Goal: Transaction & Acquisition: Purchase product/service

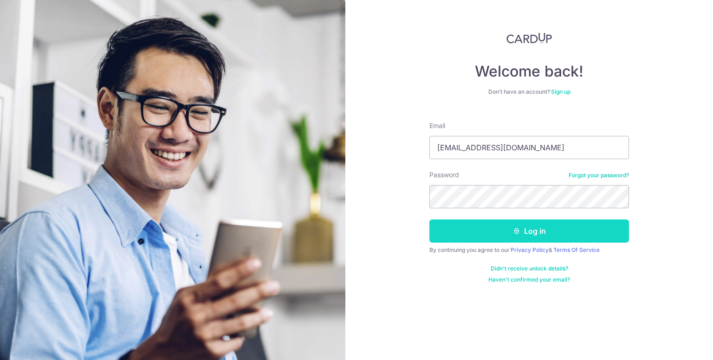
drag, startPoint x: 555, startPoint y: 226, endPoint x: 561, endPoint y: 223, distance: 6.4
click at [556, 226] on button "Log in" at bounding box center [529, 230] width 200 height 23
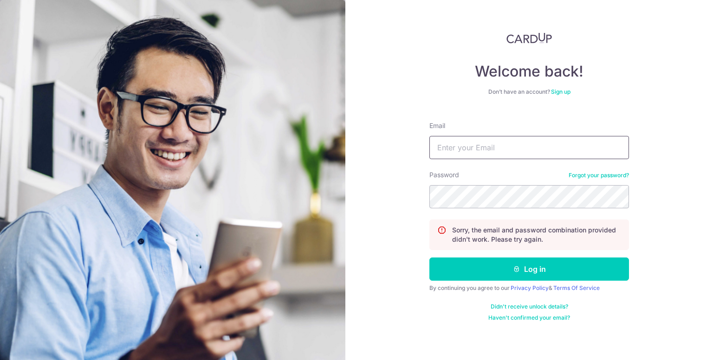
click at [499, 146] on input "Email" at bounding box center [529, 147] width 200 height 23
type input "[EMAIL_ADDRESS][DOMAIN_NAME]"
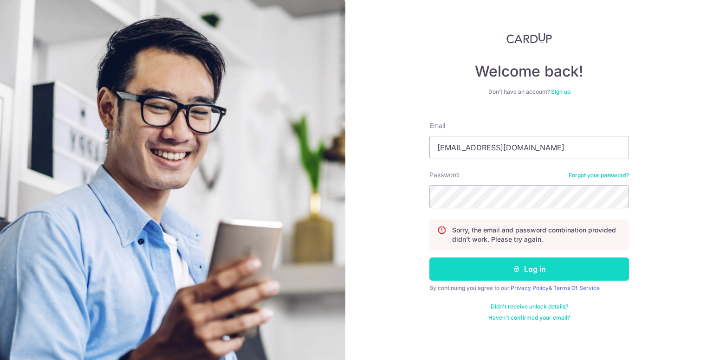
click at [519, 265] on icon "submit" at bounding box center [516, 268] width 7 height 7
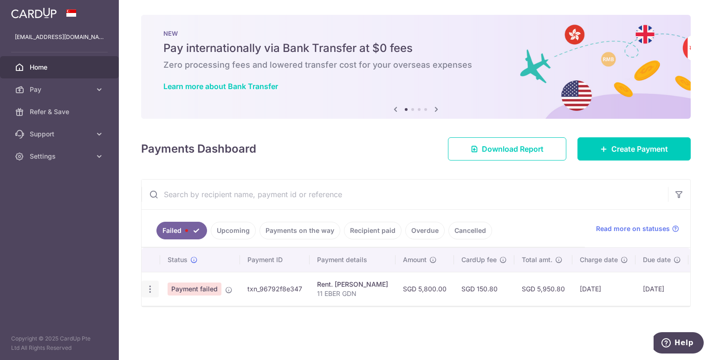
click at [150, 285] on icon "button" at bounding box center [150, 289] width 10 height 10
click at [149, 290] on icon "button" at bounding box center [150, 289] width 10 height 10
click at [147, 286] on icon "button" at bounding box center [150, 289] width 10 height 10
click at [147, 287] on icon "button" at bounding box center [150, 289] width 10 height 10
click at [149, 287] on icon "button" at bounding box center [150, 289] width 10 height 10
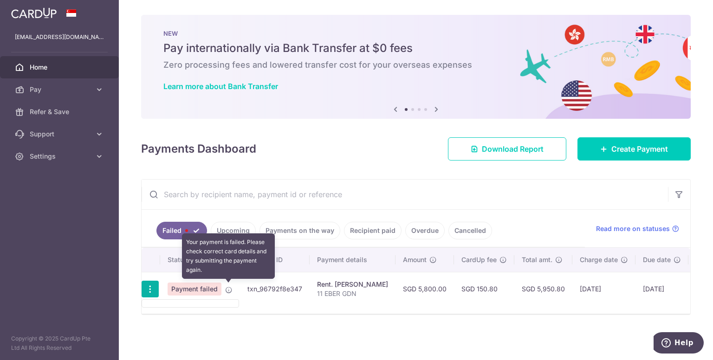
click at [227, 288] on icon at bounding box center [228, 289] width 7 height 7
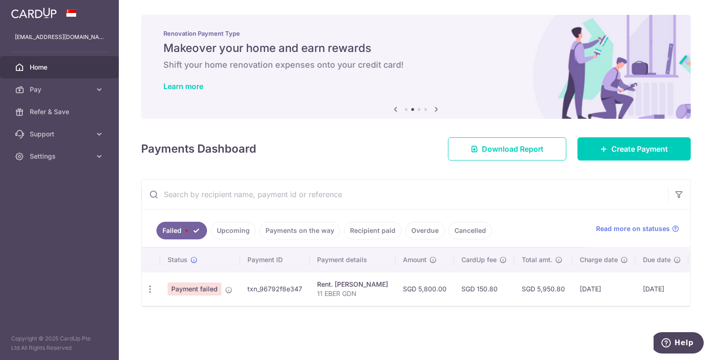
drag, startPoint x: 477, startPoint y: 34, endPoint x: 627, endPoint y: 63, distance: 153.0
click at [481, 15] on div "Renovation Payment Type Makeover your home and earn rewards Shift your home ren…" at bounding box center [415, 61] width 549 height 93
click at [149, 289] on icon "button" at bounding box center [150, 289] width 10 height 10
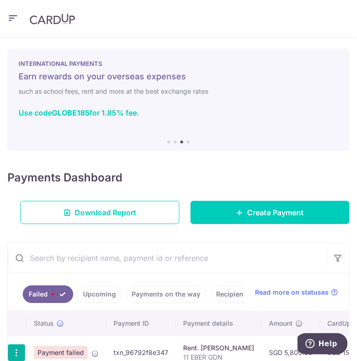
scroll to position [72, 0]
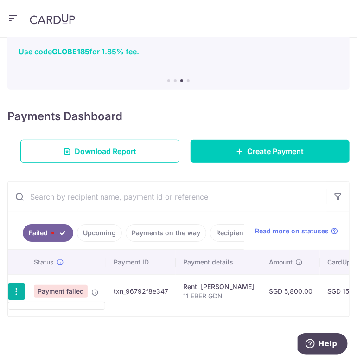
click at [76, 287] on span "Payment failed" at bounding box center [61, 291] width 54 height 13
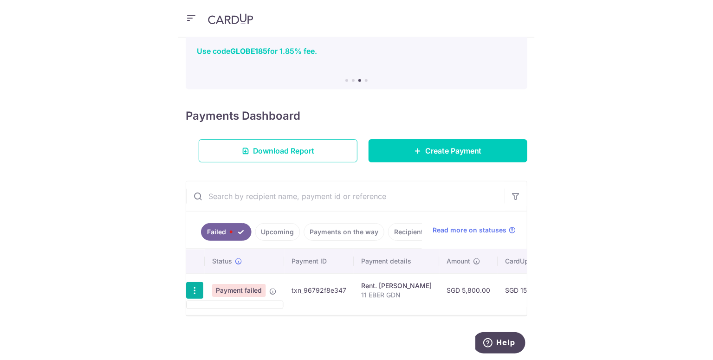
scroll to position [64, 0]
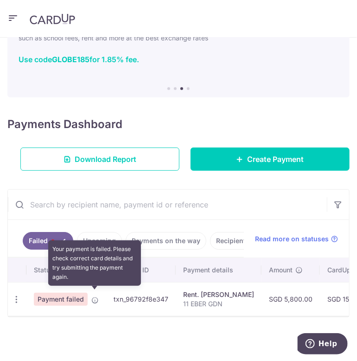
click at [96, 296] on icon at bounding box center [94, 299] width 7 height 7
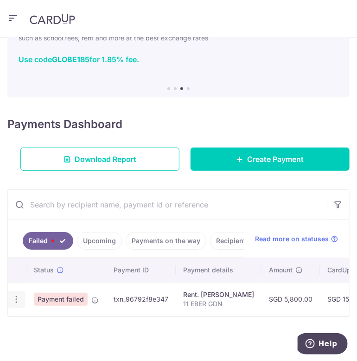
click at [17, 295] on icon "button" at bounding box center [17, 300] width 10 height 10
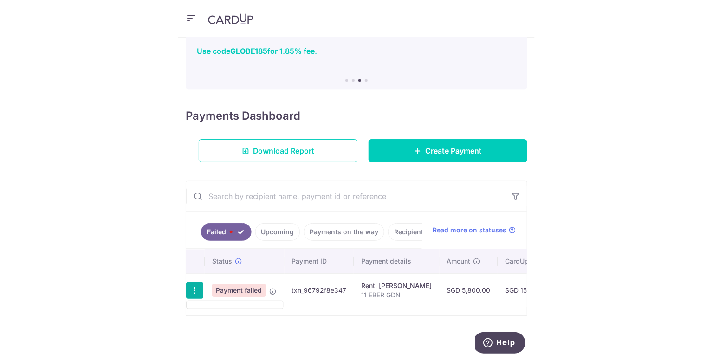
scroll to position [0, 0]
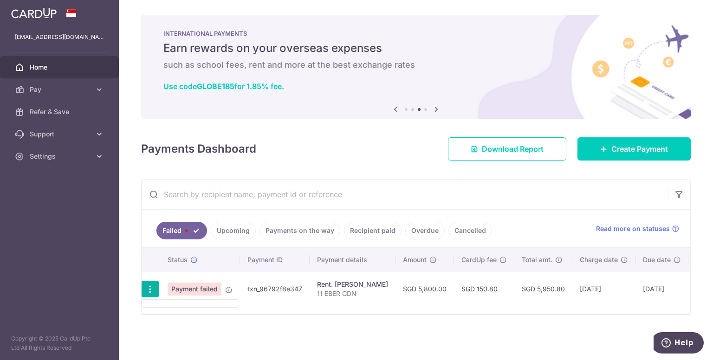
drag, startPoint x: 282, startPoint y: 288, endPoint x: 351, endPoint y: 281, distance: 69.5
click at [282, 288] on td "txn_96792f8e347" at bounding box center [275, 289] width 70 height 34
click at [359, 280] on div "Rent. HAN CHENG FONG" at bounding box center [352, 284] width 71 height 9
click at [352, 285] on div "Rent. HAN CHENG FONG" at bounding box center [352, 284] width 71 height 9
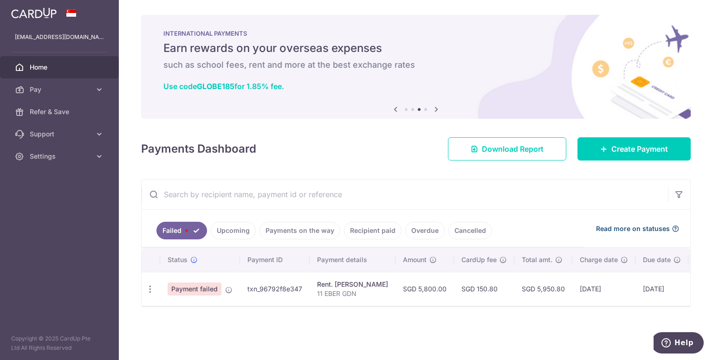
click at [642, 229] on span "Read more on statuses" at bounding box center [633, 228] width 74 height 9
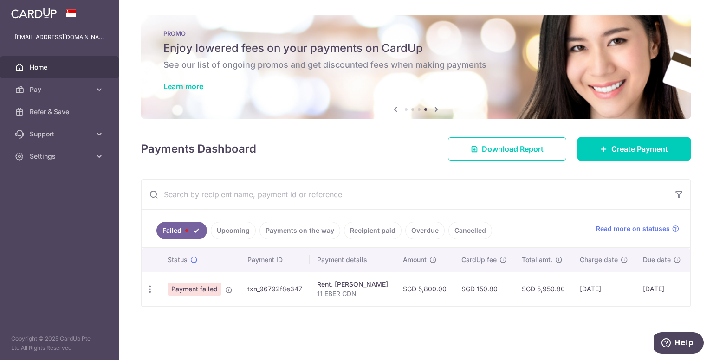
click at [230, 283] on td "Payment failed" at bounding box center [200, 289] width 80 height 34
click at [195, 292] on span "Payment failed" at bounding box center [195, 289] width 54 height 13
click at [150, 286] on icon "button" at bounding box center [150, 289] width 10 height 10
drag, startPoint x: 155, startPoint y: 285, endPoint x: 162, endPoint y: 301, distance: 17.2
click at [168, 303] on ul at bounding box center [190, 303] width 97 height 8
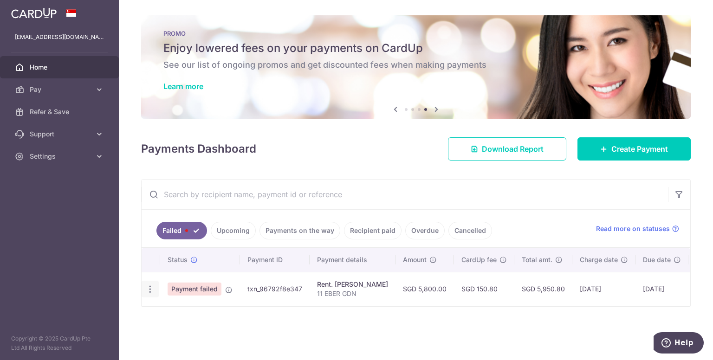
click at [149, 290] on icon "button" at bounding box center [150, 289] width 10 height 10
click at [687, 335] on button "Help" at bounding box center [677, 342] width 52 height 21
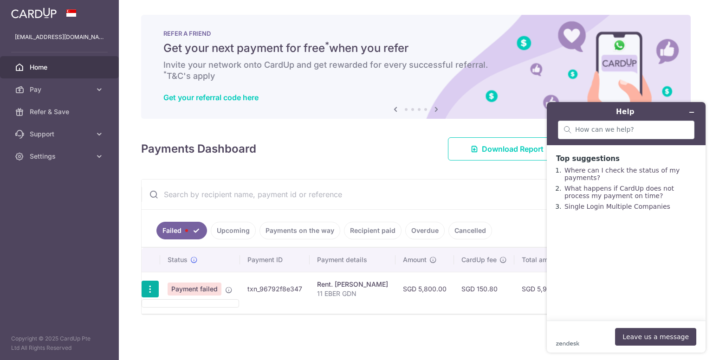
scroll to position [2, 0]
click at [687, 242] on main "Top suggestions Where can I check the status of my payments? What happens if Ca…" at bounding box center [627, 232] width 152 height 175
click at [694, 107] on button "Minimize widget" at bounding box center [691, 112] width 15 height 13
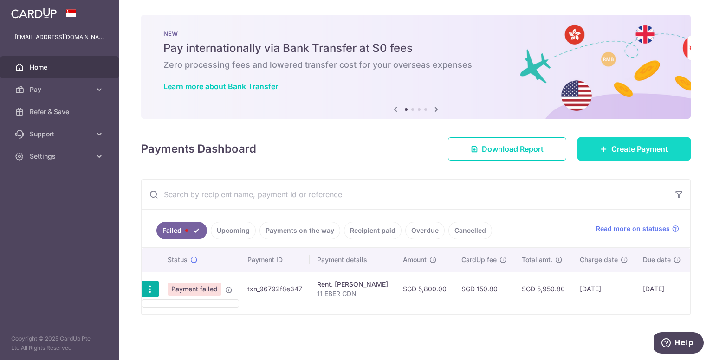
click at [616, 143] on span "Create Payment" at bounding box center [639, 148] width 57 height 11
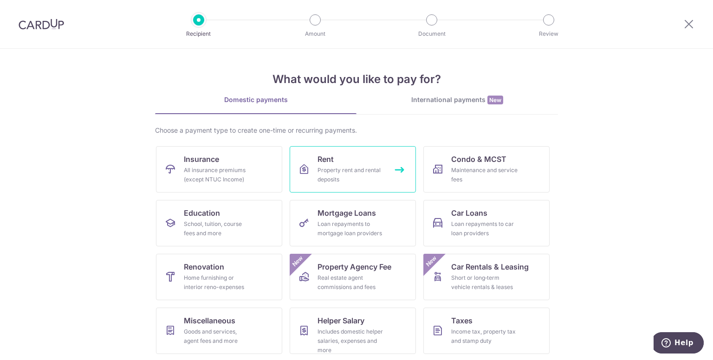
click at [341, 161] on link "Rent Property rent and rental deposits" at bounding box center [353, 169] width 126 height 46
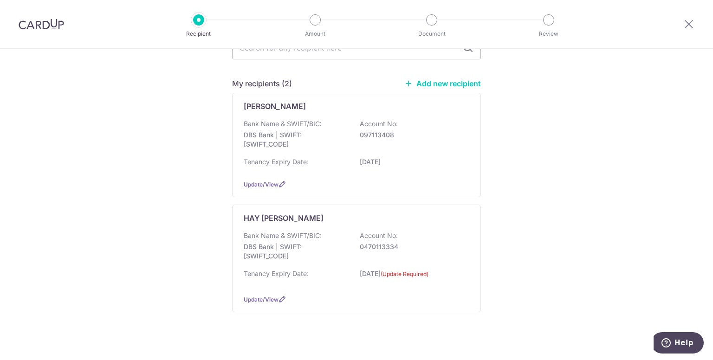
scroll to position [101, 0]
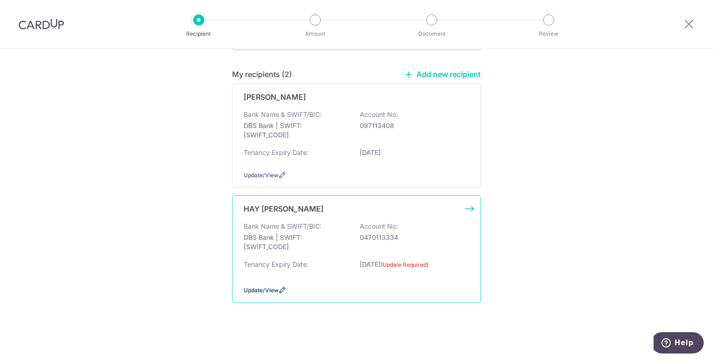
click at [267, 288] on span "Update/View" at bounding box center [261, 290] width 35 height 7
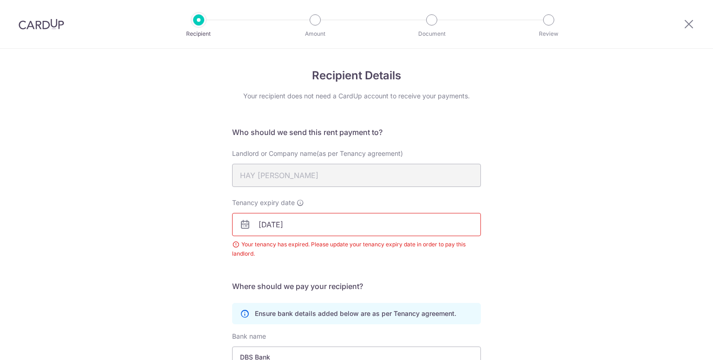
scroll to position [139, 0]
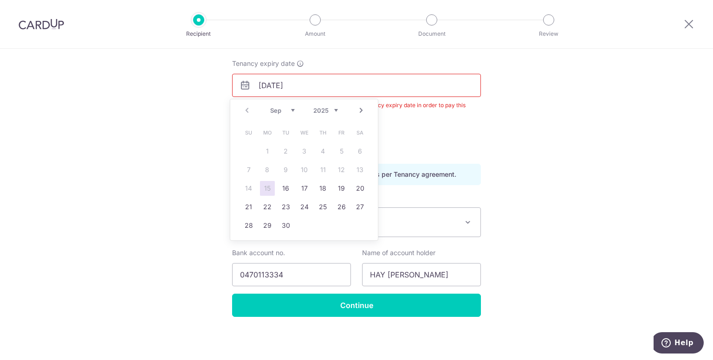
drag, startPoint x: 303, startPoint y: 82, endPoint x: 293, endPoint y: 84, distance: 9.9
click at [293, 84] on input "30/06/2025" at bounding box center [356, 85] width 249 height 23
click at [336, 108] on select "2025 2026 2027 2028 2029 2030 2031 2032 2033 2034 2035" at bounding box center [325, 110] width 25 height 7
drag, startPoint x: 277, startPoint y: 84, endPoint x: 271, endPoint y: 85, distance: 5.2
click at [271, 85] on input "30/06/2025" at bounding box center [356, 85] width 249 height 23
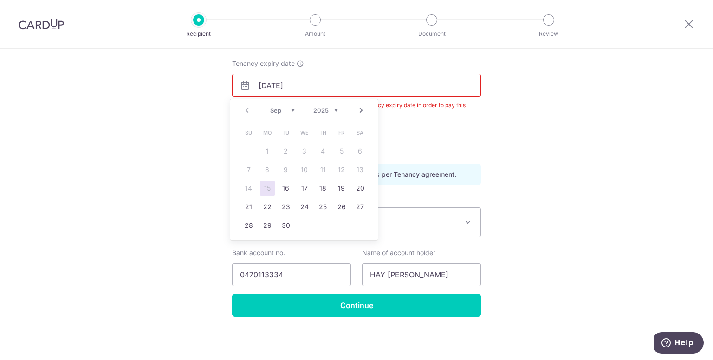
click at [603, 77] on div "Recipient Details Your recipient does not need a CardUp account to receive your…" at bounding box center [356, 135] width 713 height 451
drag, startPoint x: 262, startPoint y: 82, endPoint x: 252, endPoint y: 88, distance: 11.2
click at [252, 88] on input "30/04/2025" at bounding box center [356, 85] width 249 height 23
drag, startPoint x: 267, startPoint y: 84, endPoint x: 258, endPoint y: 85, distance: 8.4
click at [258, 85] on input "30/04/2025" at bounding box center [356, 85] width 249 height 23
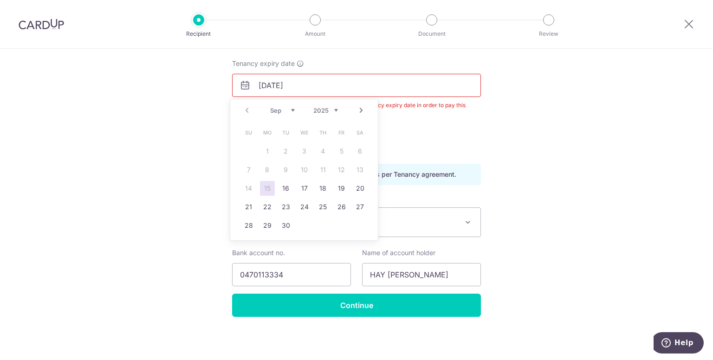
click at [265, 82] on input "30/04/2025" at bounding box center [356, 85] width 249 height 23
click at [267, 83] on input "30/04/2025" at bounding box center [356, 85] width 249 height 23
click at [344, 110] on div "Prev Next Sep Oct Nov Dec 2025 2026 2027 2028 2029 2030 2031 2032 2033 2034 2035" at bounding box center [304, 110] width 148 height 22
click at [333, 110] on select "2025 2026 2027 2028 2029 2030 2031 2032 2033 2034 2035" at bounding box center [325, 110] width 25 height 7
click at [286, 107] on select "Jan Feb Mar Apr May Jun Jul Aug Sep Oct Nov Dec" at bounding box center [282, 110] width 25 height 7
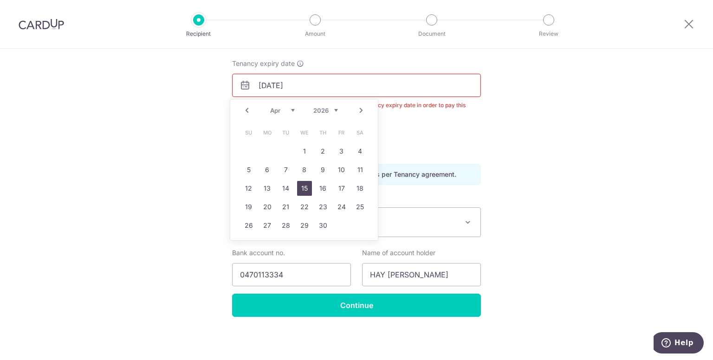
click at [304, 187] on link "15" at bounding box center [304, 188] width 15 height 15
type input "15/04/2026"
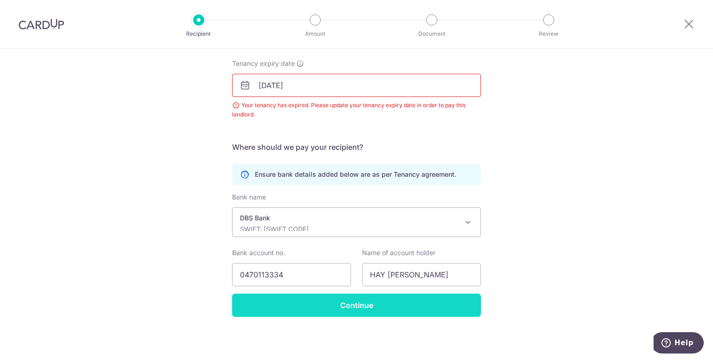
click at [364, 305] on input "Continue" at bounding box center [356, 305] width 249 height 23
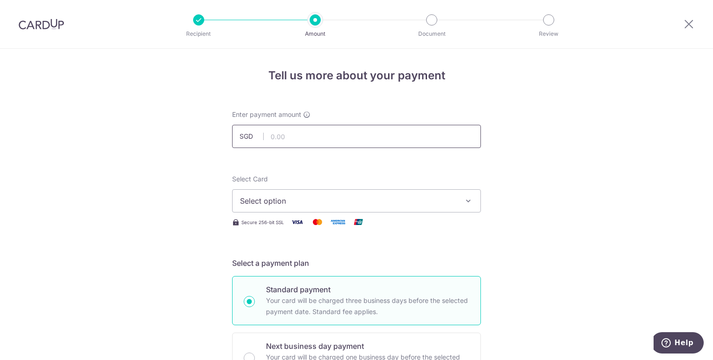
click at [300, 136] on input "text" at bounding box center [356, 136] width 249 height 23
type input "5,800.00"
click at [469, 197] on icon "button" at bounding box center [468, 200] width 9 height 9
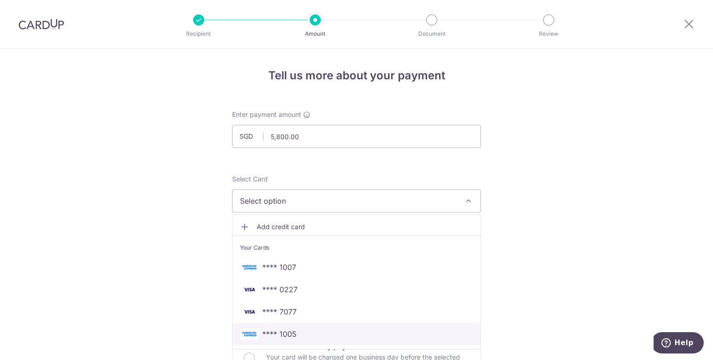
click at [286, 335] on span "**** 1005" at bounding box center [279, 334] width 34 height 11
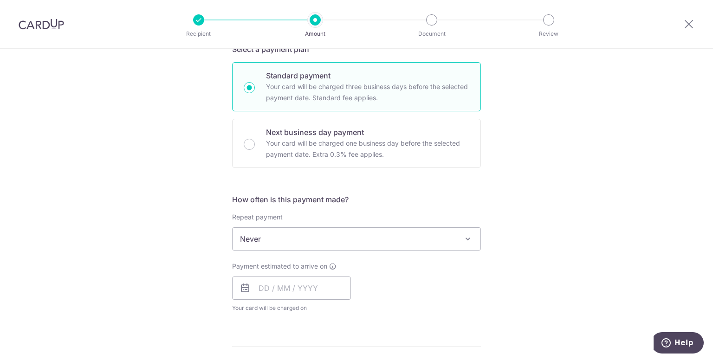
scroll to position [213, 0]
click at [329, 286] on input "text" at bounding box center [291, 288] width 119 height 23
click at [316, 290] on input "text" at bounding box center [291, 288] width 119 height 23
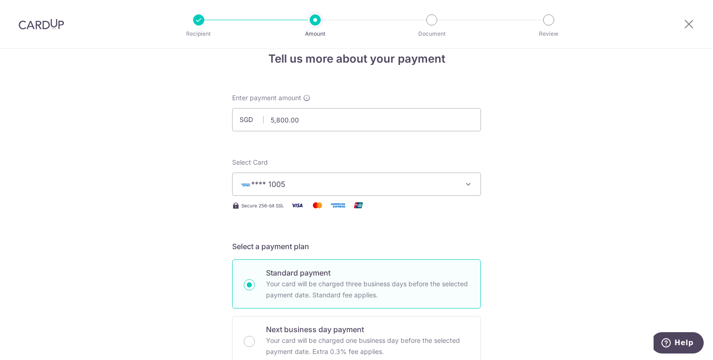
scroll to position [0, 0]
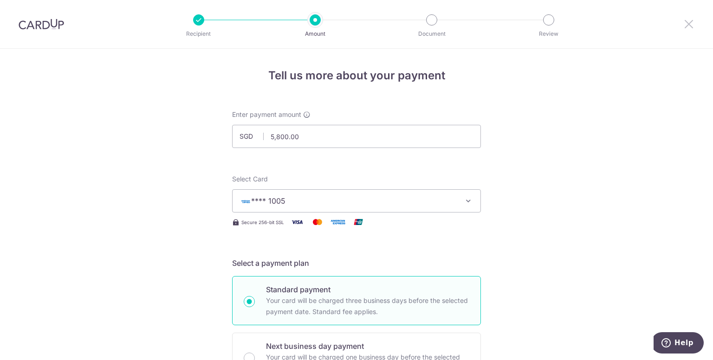
drag, startPoint x: 685, startPoint y: 23, endPoint x: 399, endPoint y: 58, distance: 288.9
click at [685, 23] on icon at bounding box center [688, 24] width 11 height 12
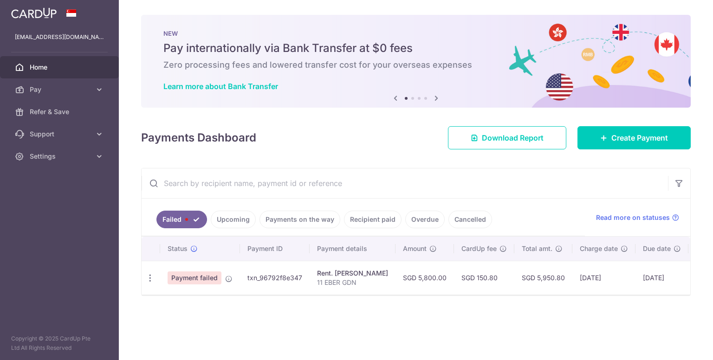
click at [234, 220] on link "Upcoming" at bounding box center [233, 220] width 45 height 18
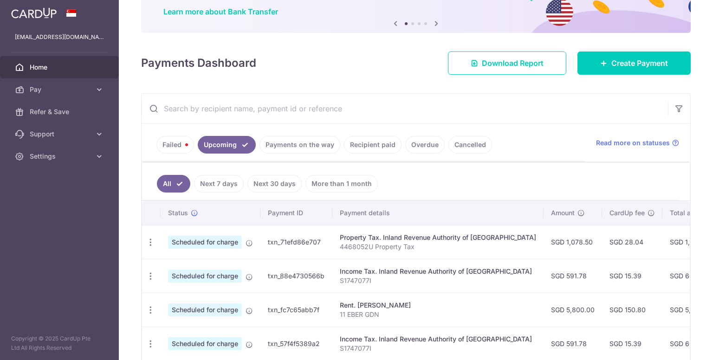
scroll to position [78, 0]
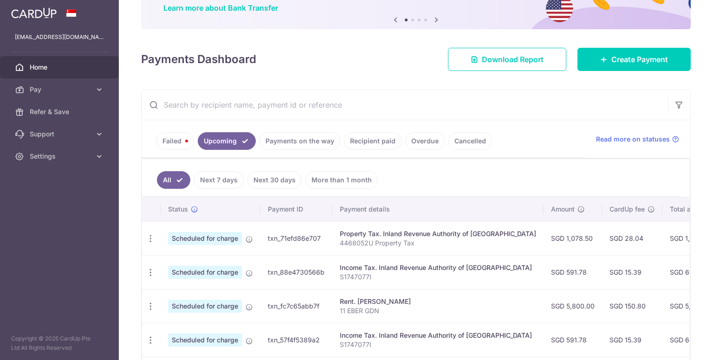
click at [173, 140] on link "Failed" at bounding box center [175, 141] width 38 height 18
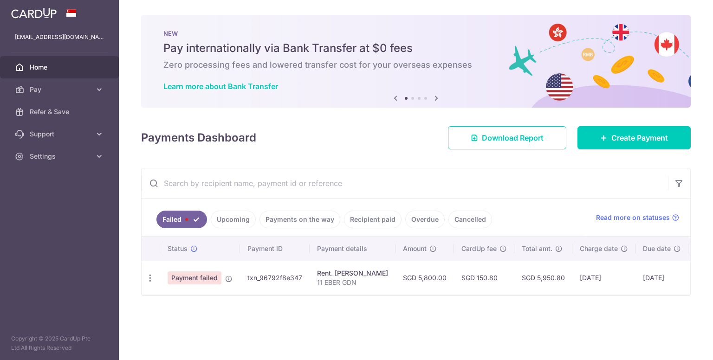
scroll to position [0, 0]
click at [149, 280] on icon "button" at bounding box center [150, 278] width 10 height 10
click at [212, 290] on ul at bounding box center [190, 292] width 97 height 8
click at [203, 276] on span "Payment failed" at bounding box center [195, 277] width 54 height 13
click at [150, 274] on icon "button" at bounding box center [150, 278] width 10 height 10
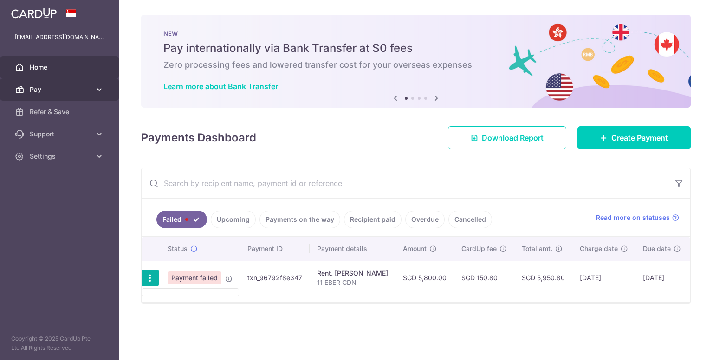
click at [97, 89] on icon at bounding box center [99, 89] width 9 height 9
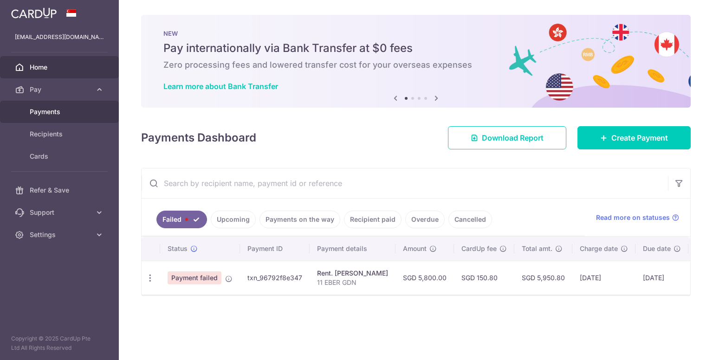
click at [54, 113] on span "Payments" at bounding box center [60, 111] width 61 height 9
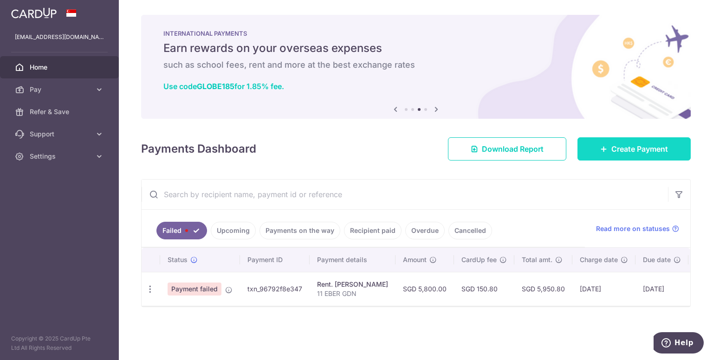
click at [645, 148] on span "Create Payment" at bounding box center [639, 148] width 57 height 11
click at [620, 148] on span "Create Payment" at bounding box center [639, 148] width 57 height 11
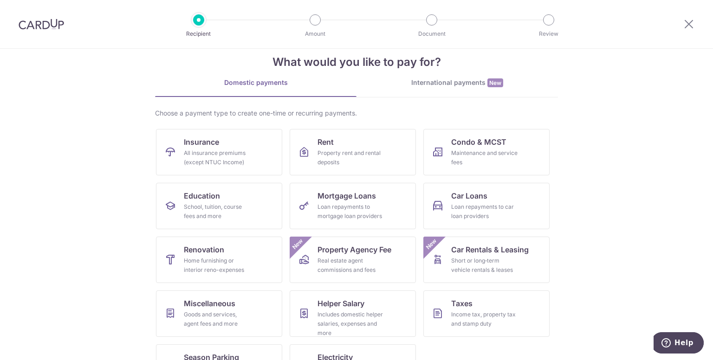
scroll to position [16, 0]
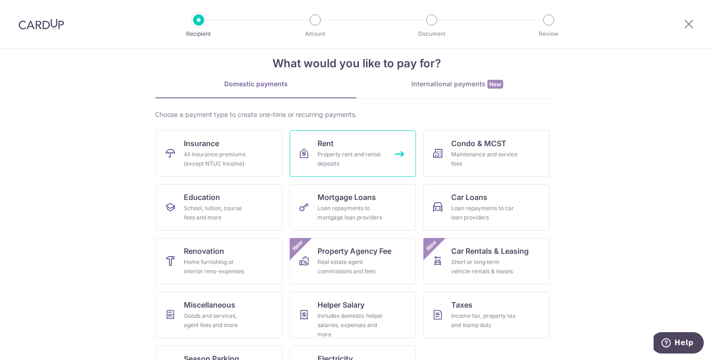
click at [348, 151] on div "Property rent and rental deposits" at bounding box center [350, 159] width 67 height 19
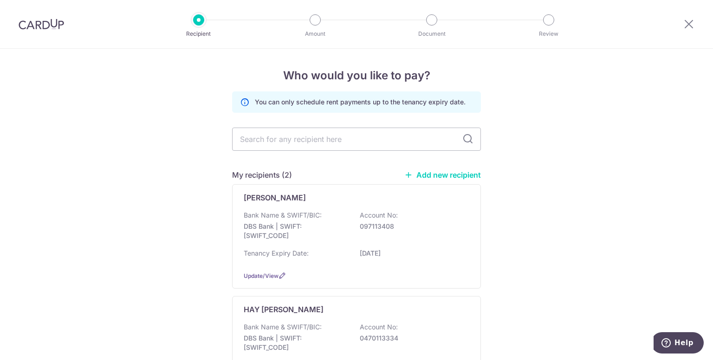
drag, startPoint x: 707, startPoint y: 86, endPoint x: 712, endPoint y: 120, distance: 34.8
click at [712, 120] on section "Who would you like to pay? You can only schedule rent payments up to the tenanc…" at bounding box center [356, 204] width 713 height 311
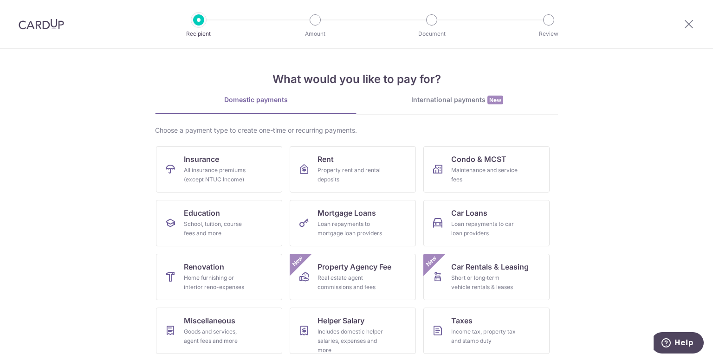
scroll to position [55, 0]
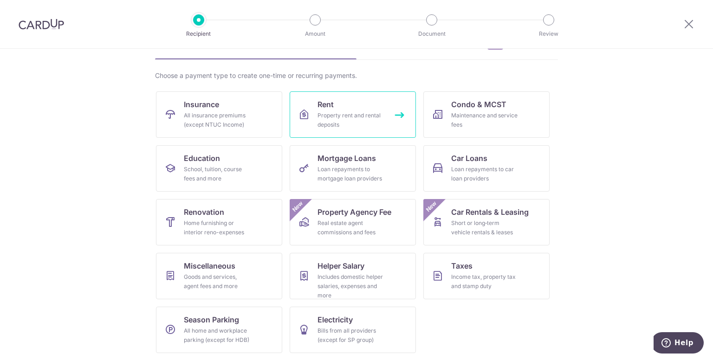
click at [324, 116] on div "Property rent and rental deposits" at bounding box center [350, 120] width 67 height 19
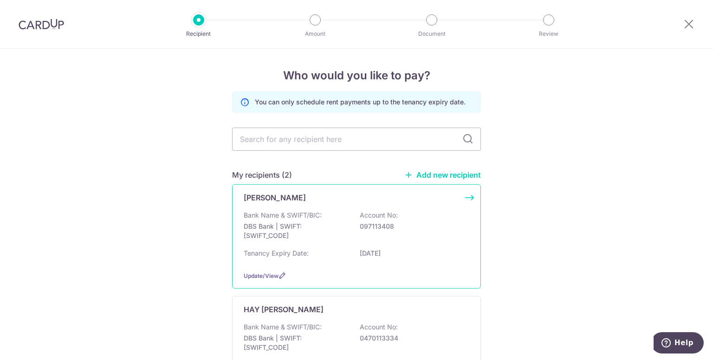
click at [471, 194] on div "HAN CHENG FONG Bank Name & SWIFT/BIC: DBS Bank | SWIFT: DBSSSGSGXXX Account No:…" at bounding box center [356, 236] width 249 height 104
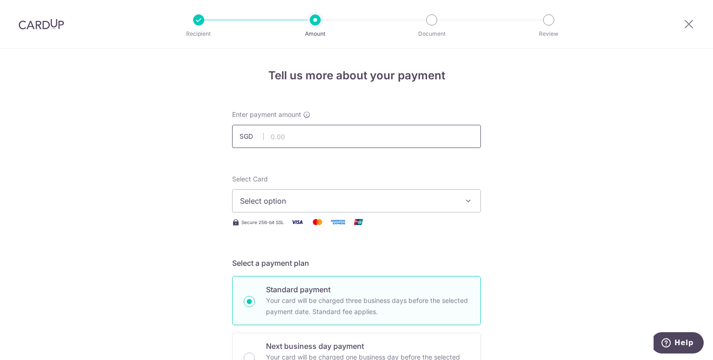
click at [278, 132] on input "text" at bounding box center [356, 136] width 249 height 23
type input "5,800.00"
click at [318, 203] on span "Select option" at bounding box center [348, 200] width 216 height 11
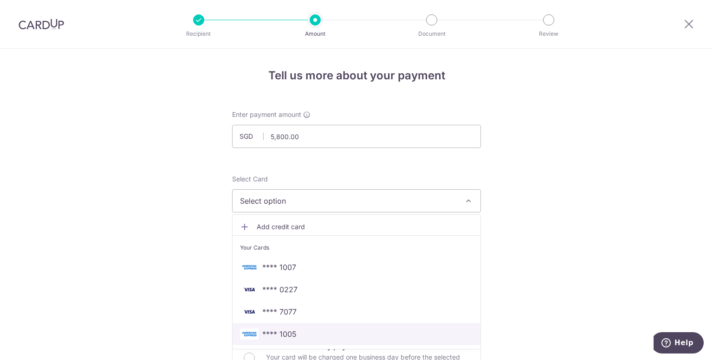
click at [288, 329] on span "**** 1005" at bounding box center [279, 334] width 34 height 11
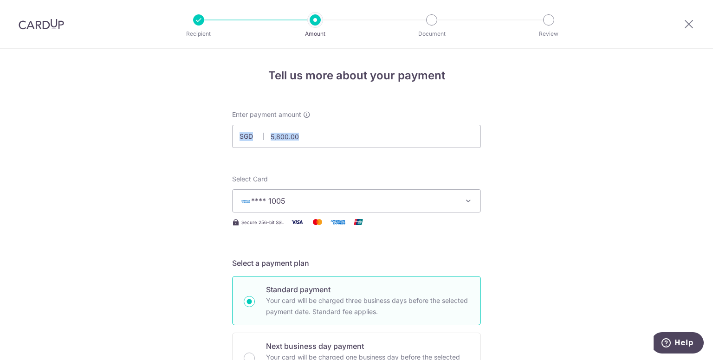
drag, startPoint x: 707, startPoint y: 114, endPoint x: 707, endPoint y: 160, distance: 45.5
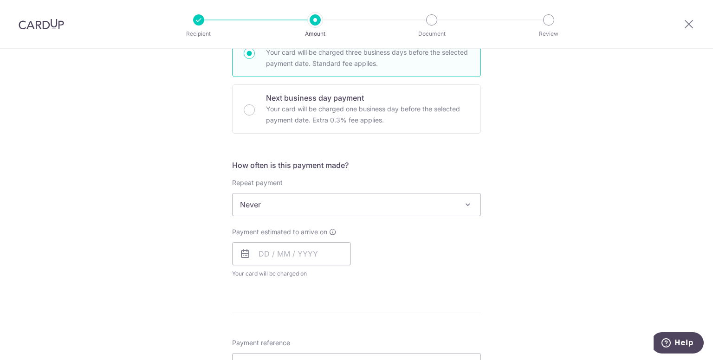
scroll to position [264, 0]
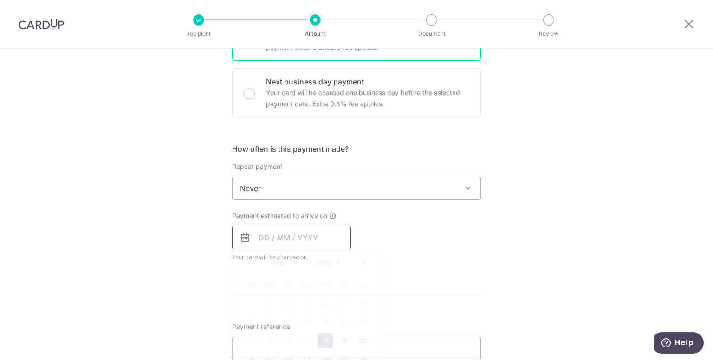
click at [324, 236] on input "text" at bounding box center [291, 237] width 119 height 23
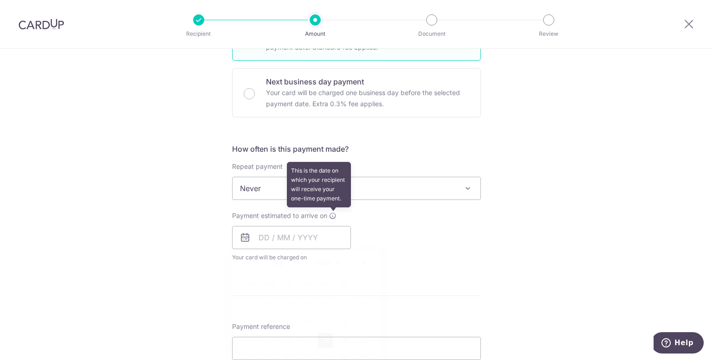
click at [330, 214] on icon at bounding box center [332, 215] width 7 height 7
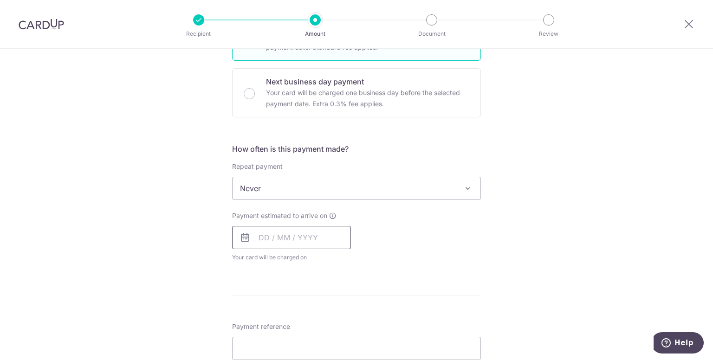
click at [267, 236] on input "text" at bounding box center [291, 237] width 119 height 23
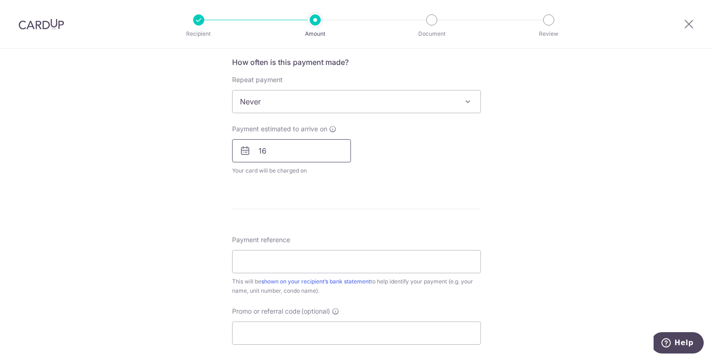
scroll to position [358, 0]
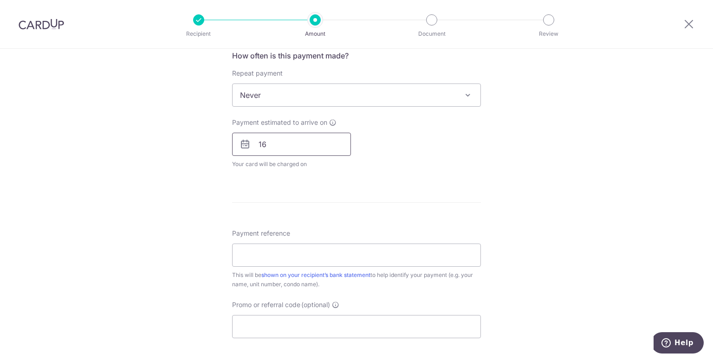
click at [288, 147] on input "16" at bounding box center [291, 144] width 119 height 23
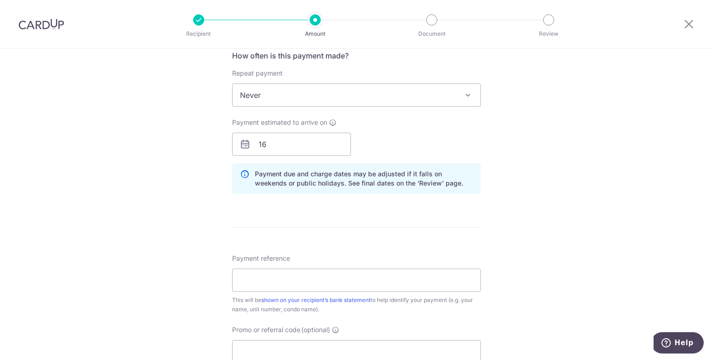
click at [245, 144] on icon at bounding box center [244, 144] width 11 height 11
click at [297, 144] on input "16" at bounding box center [291, 144] width 119 height 23
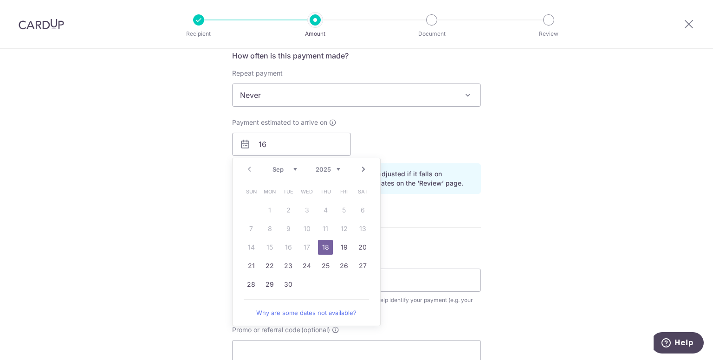
click at [320, 245] on link "18" at bounding box center [325, 247] width 15 height 15
type input "18/09/2025"
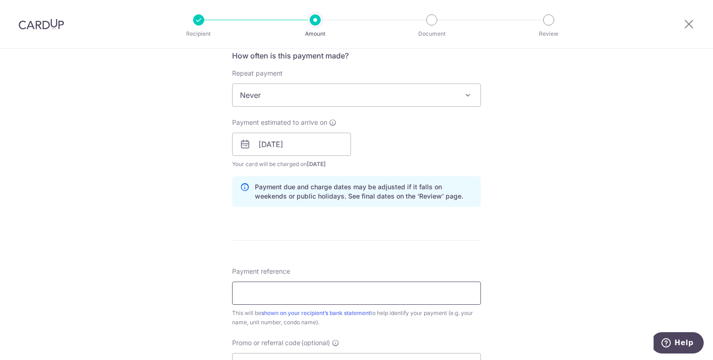
click at [330, 296] on input "Payment reference" at bounding box center [356, 293] width 249 height 23
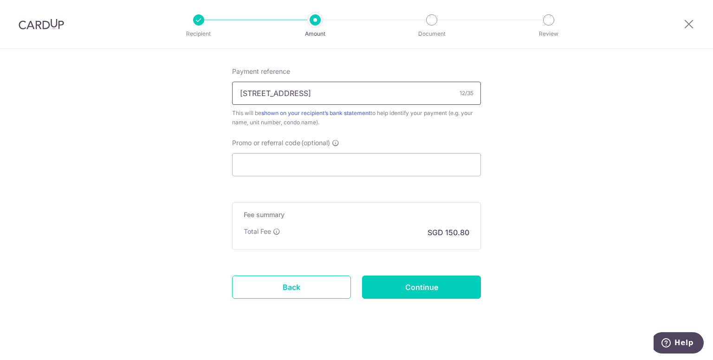
scroll to position [565, 0]
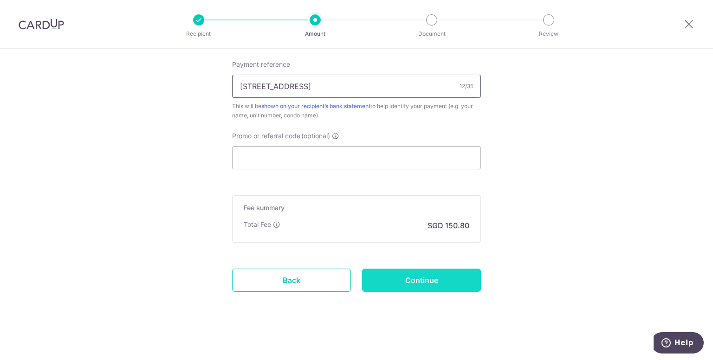
type input "11 Eber Road"
click at [425, 279] on input "Continue" at bounding box center [421, 280] width 119 height 23
type input "Create Schedule"
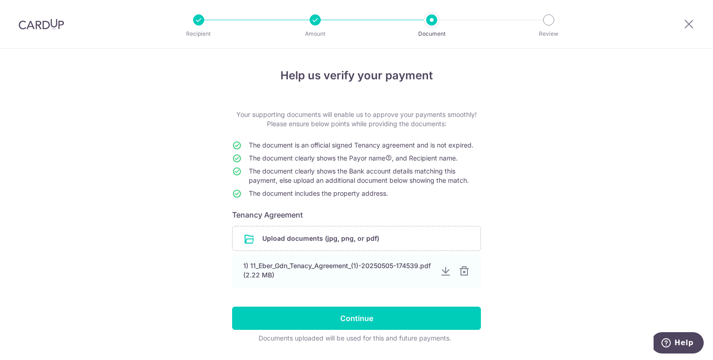
scroll to position [26, 0]
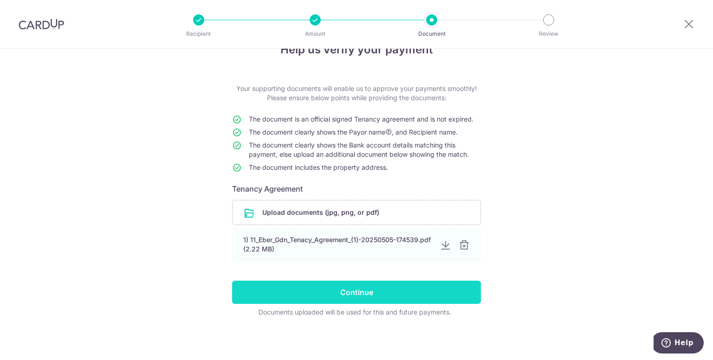
click at [359, 292] on input "Continue" at bounding box center [356, 292] width 249 height 23
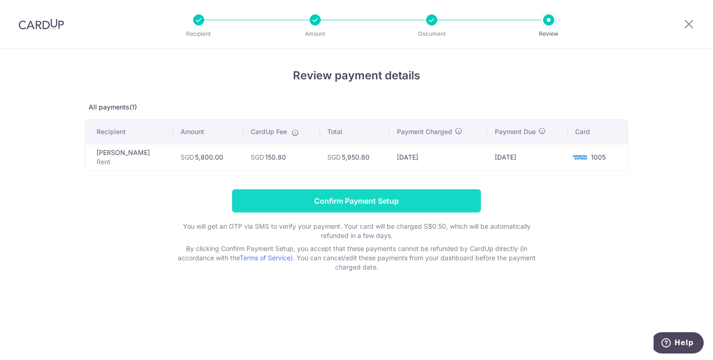
click at [363, 199] on input "Confirm Payment Setup" at bounding box center [356, 200] width 249 height 23
